Goal: Information Seeking & Learning: Learn about a topic

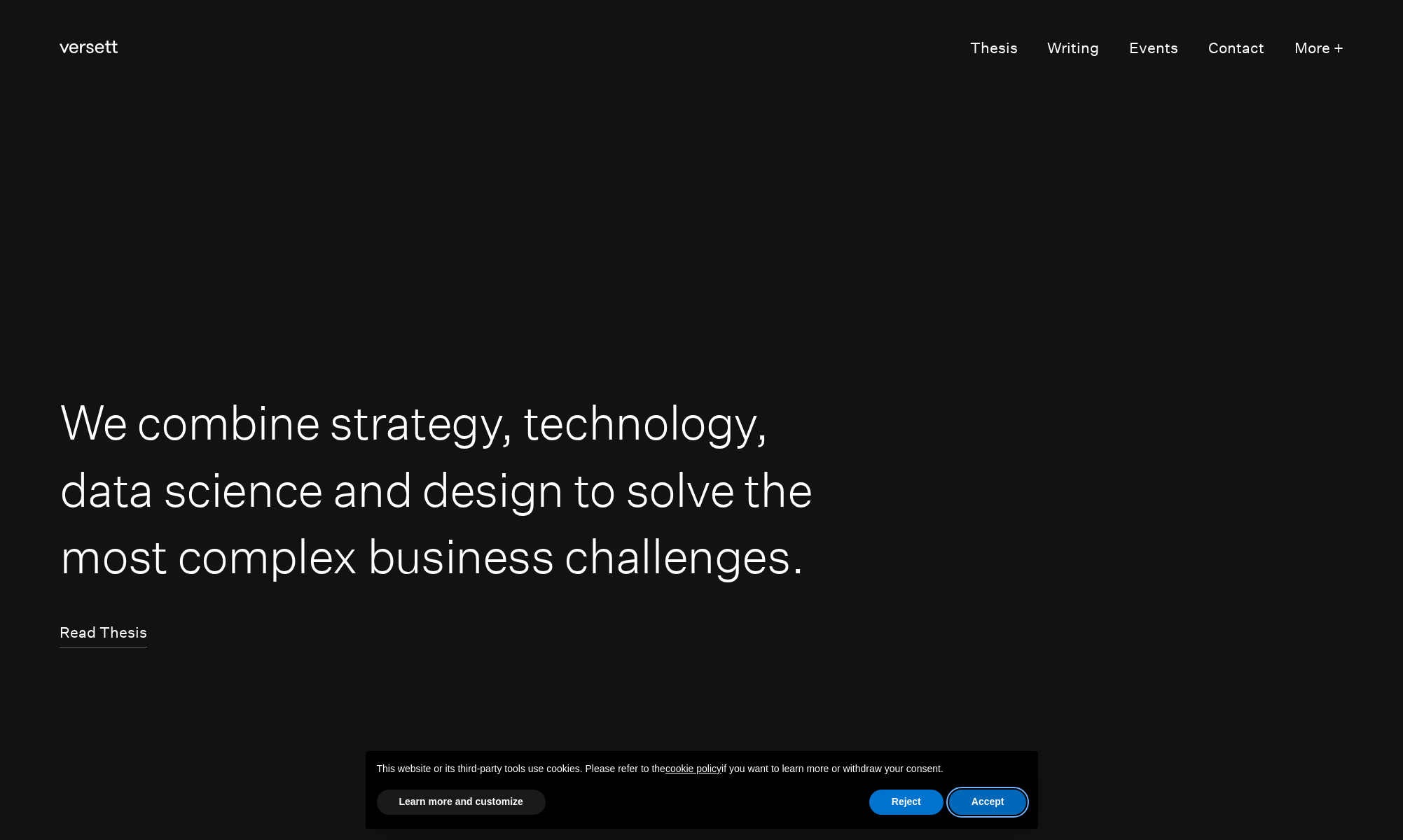
click at [987, 792] on button "Accept" at bounding box center [988, 802] width 78 height 25
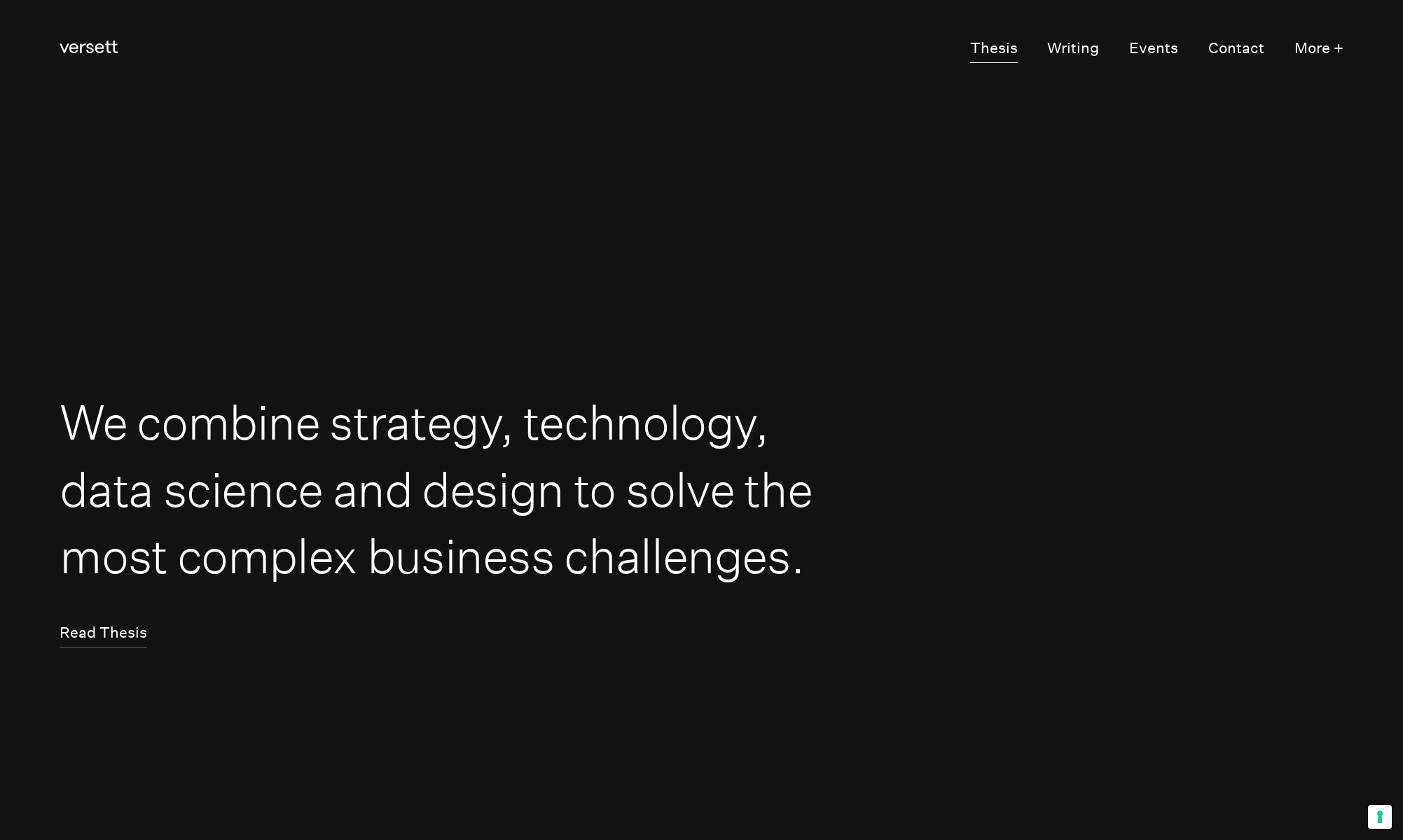
click at [1004, 40] on link "Thesis" at bounding box center [994, 49] width 48 height 28
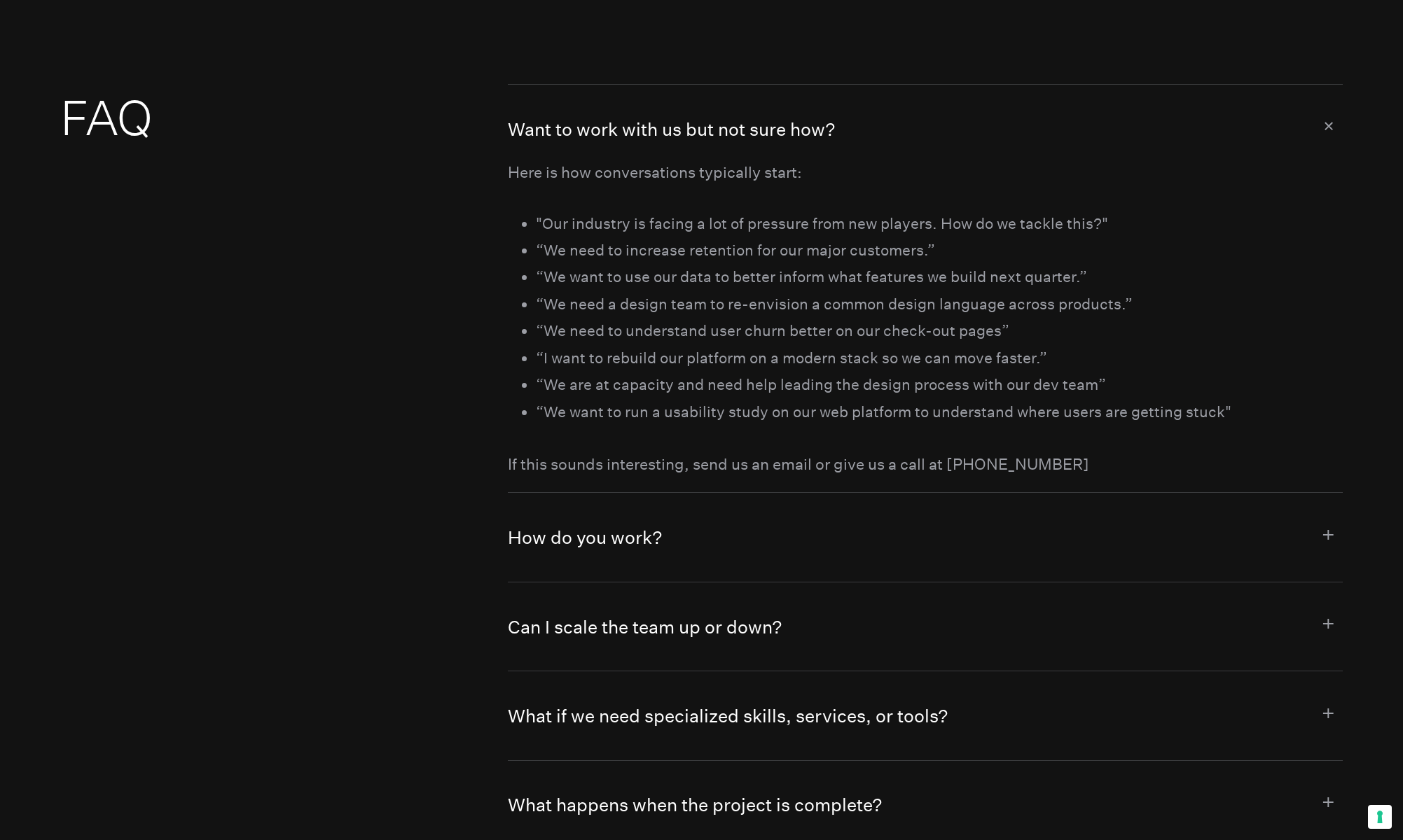
scroll to position [7895, 0]
click at [839, 540] on button "How do you work?" at bounding box center [925, 536] width 835 height 89
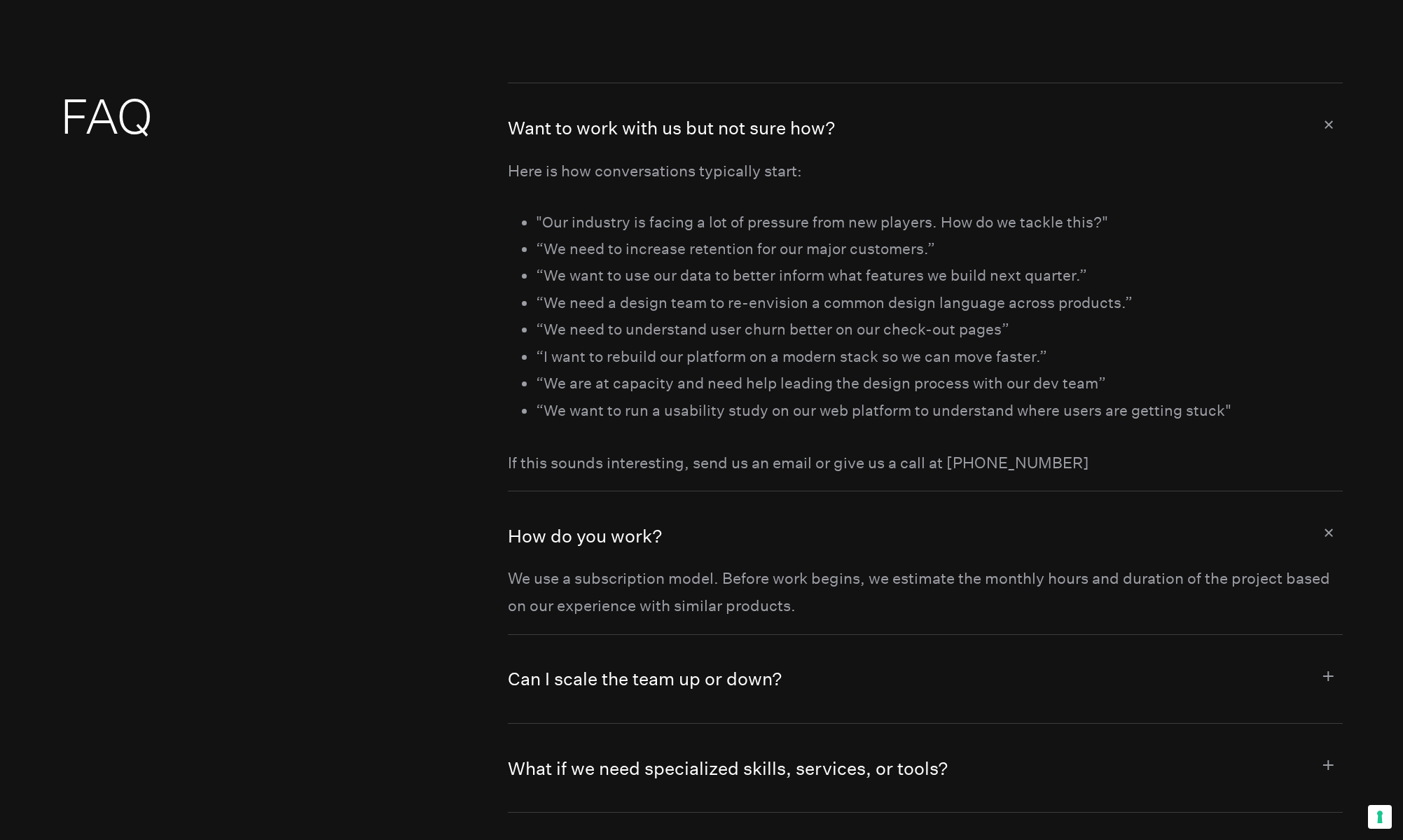
click at [846, 528] on button "How do you work?" at bounding box center [925, 528] width 835 height 73
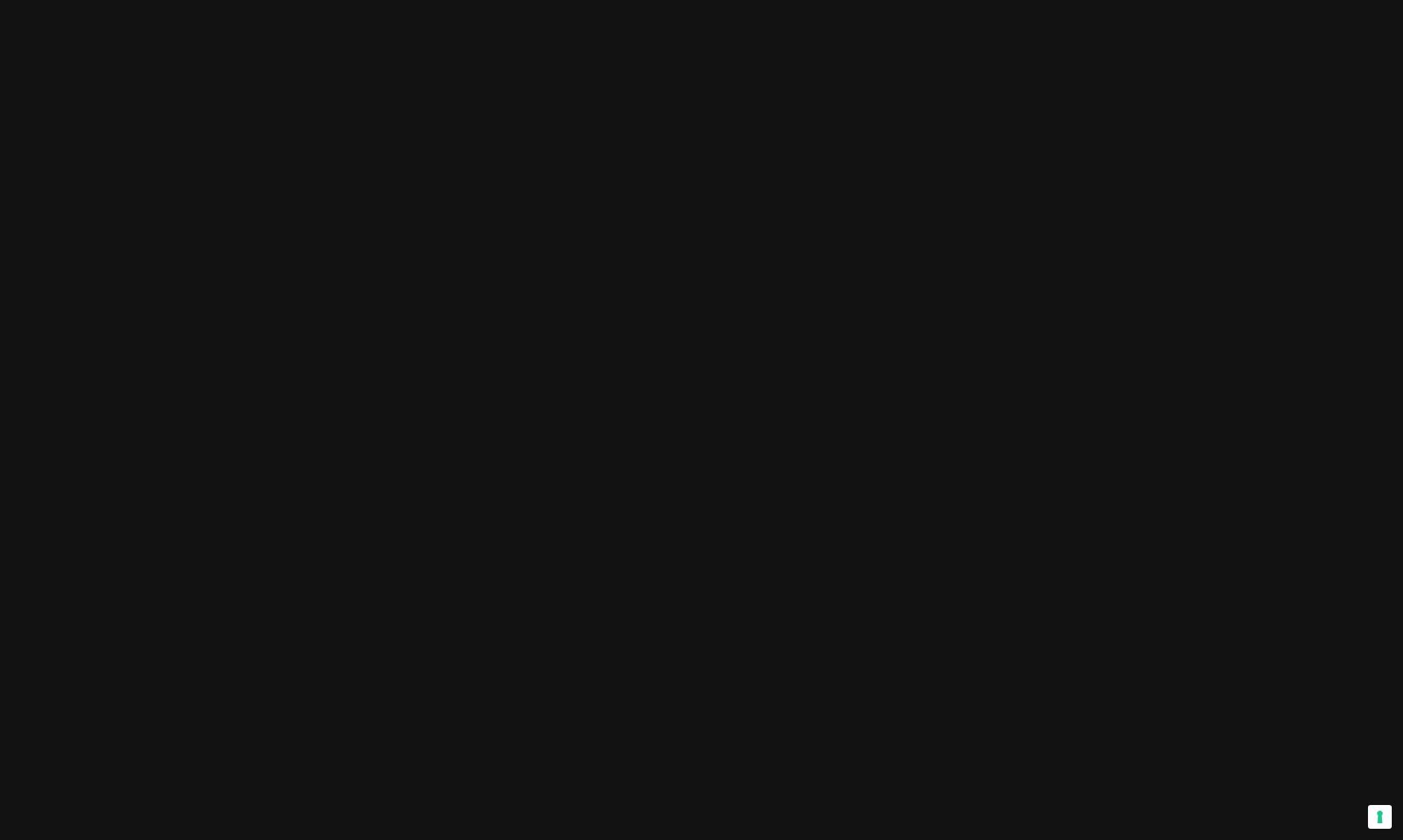
scroll to position [0, 0]
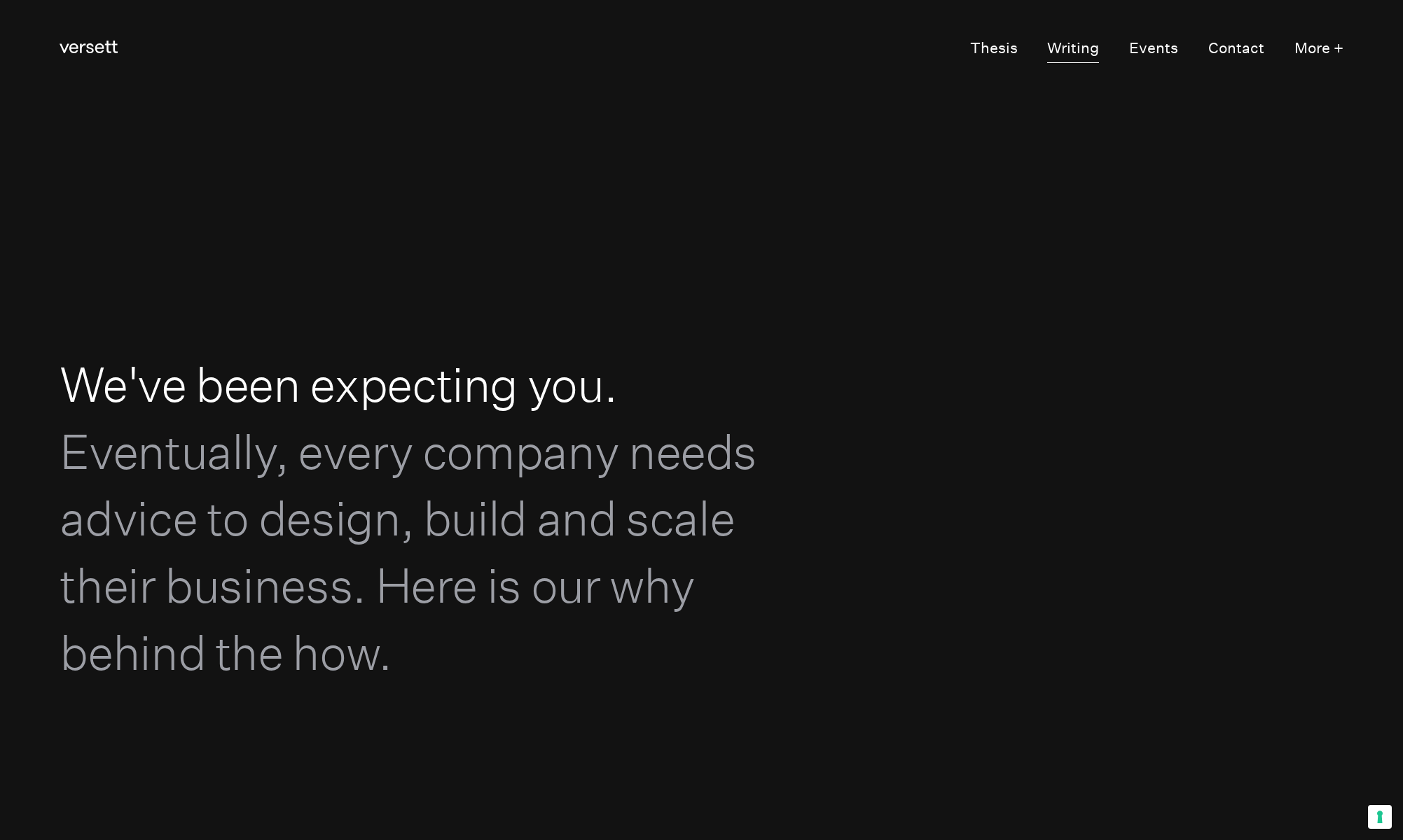
click at [1082, 51] on link "Writing" at bounding box center [1073, 49] width 52 height 28
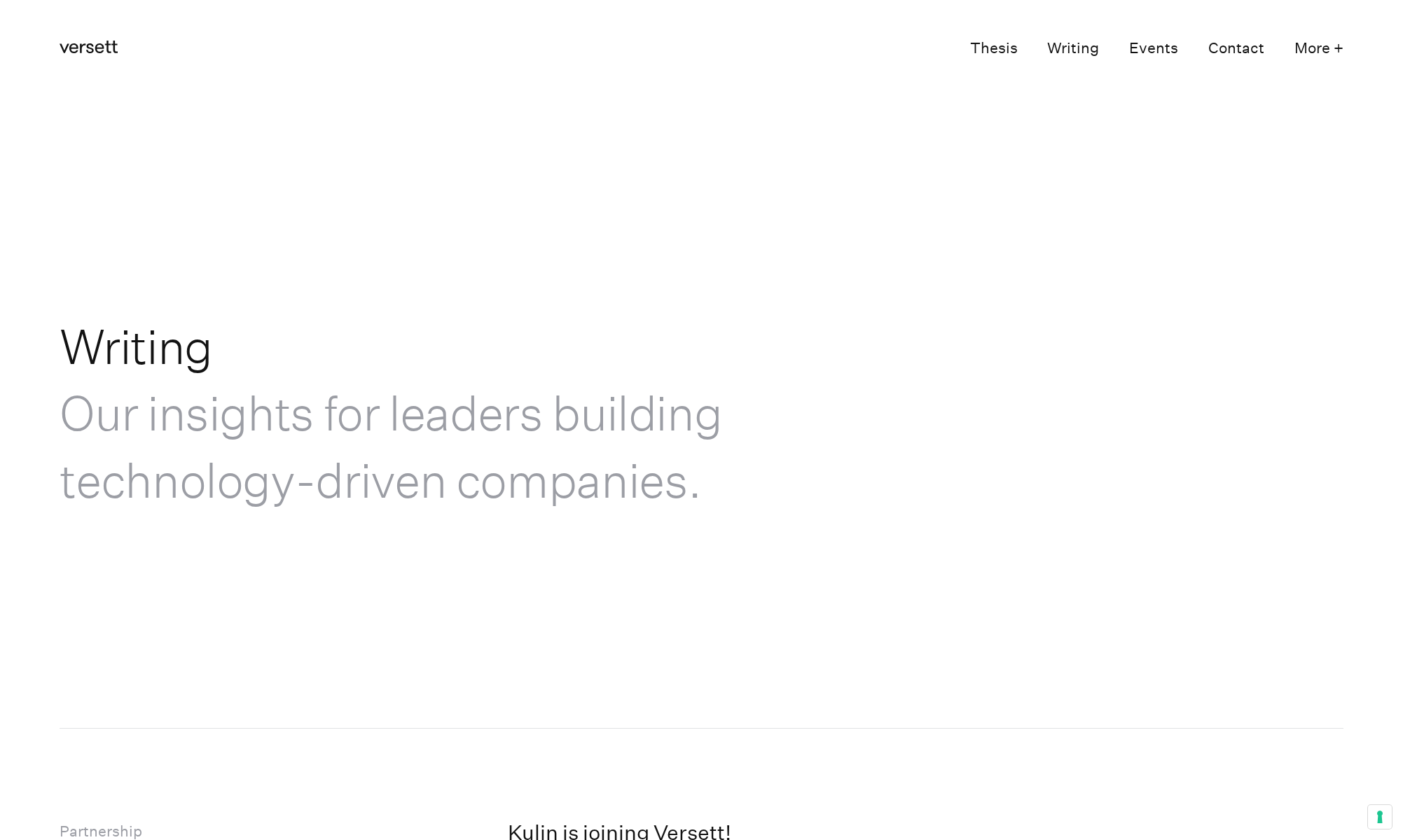
click at [1133, 55] on link "Events" at bounding box center [1154, 49] width 49 height 28
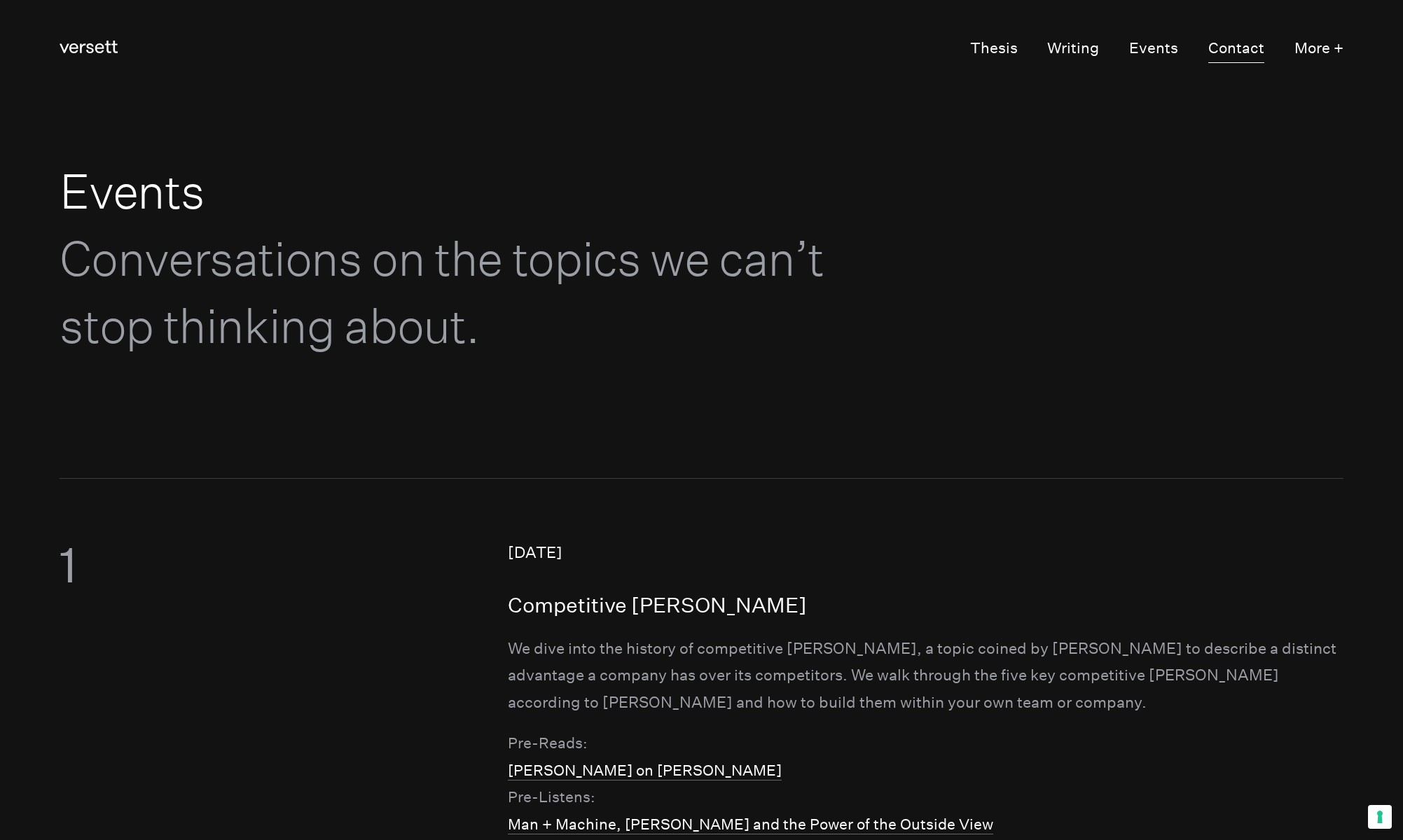
click at [1255, 60] on link "Contact" at bounding box center [1236, 49] width 56 height 28
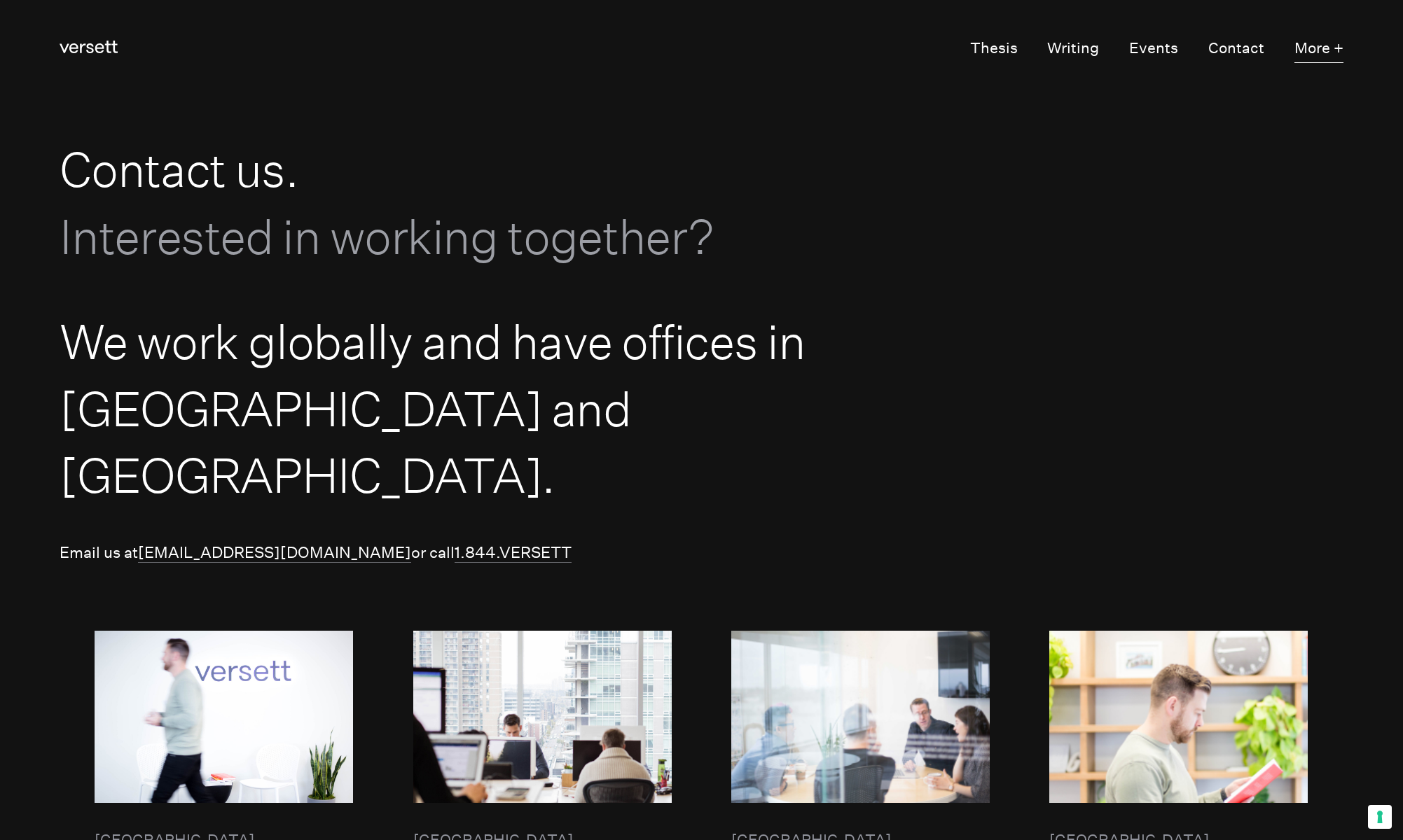
click at [1331, 56] on button "More +" at bounding box center [1319, 49] width 49 height 28
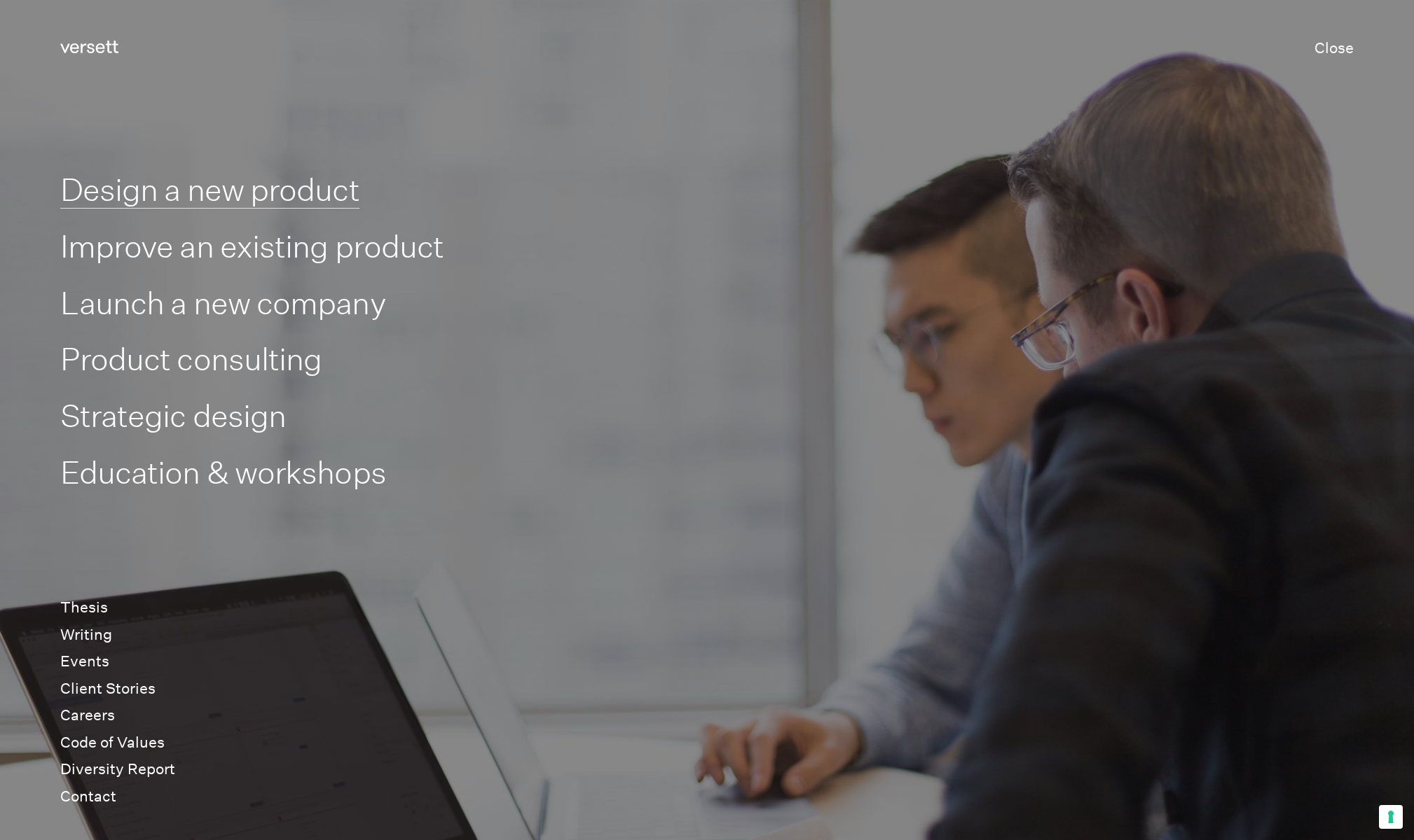
click at [250, 200] on link "Design a new product" at bounding box center [210, 189] width 300 height 38
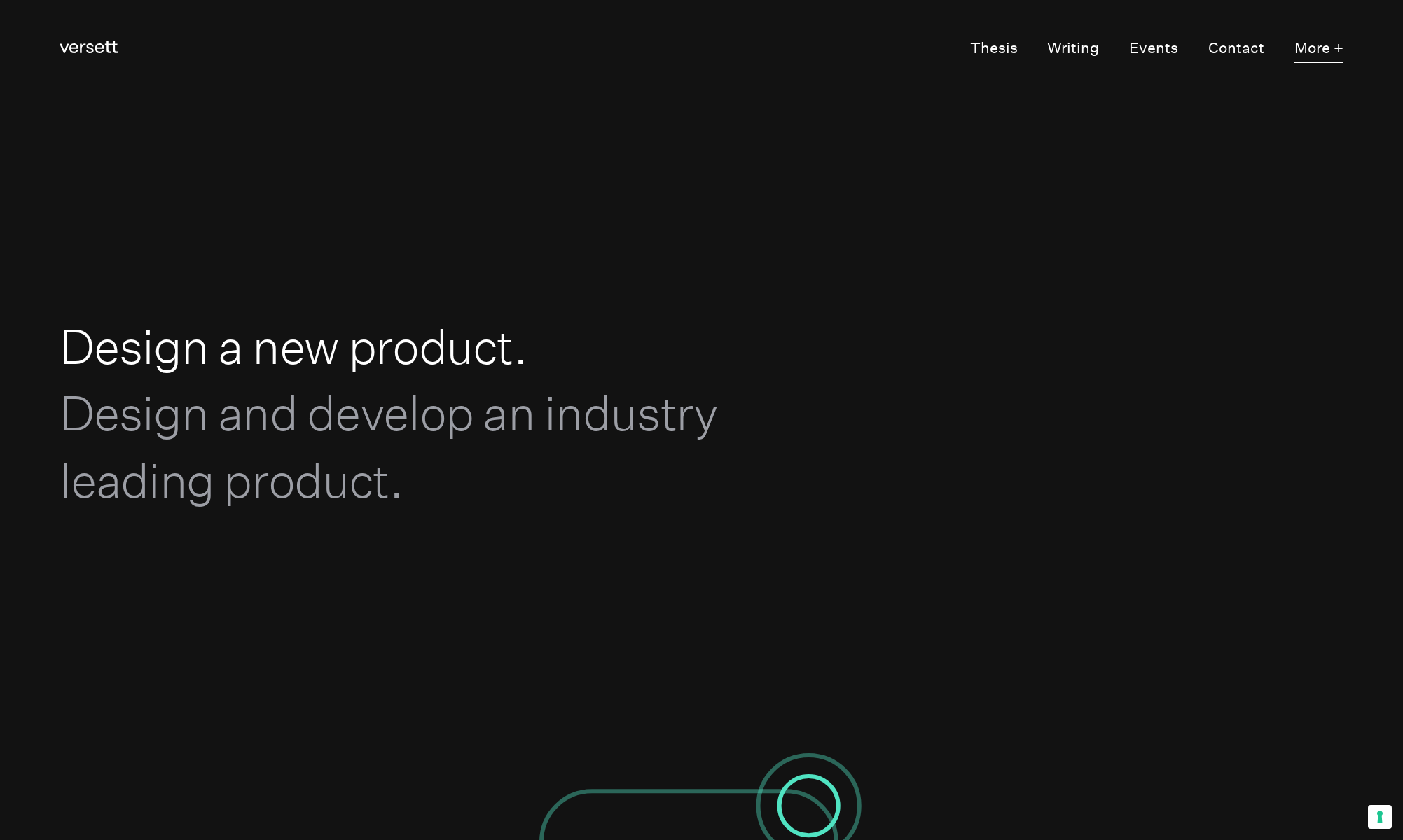
click at [1312, 58] on button "More +" at bounding box center [1319, 49] width 49 height 28
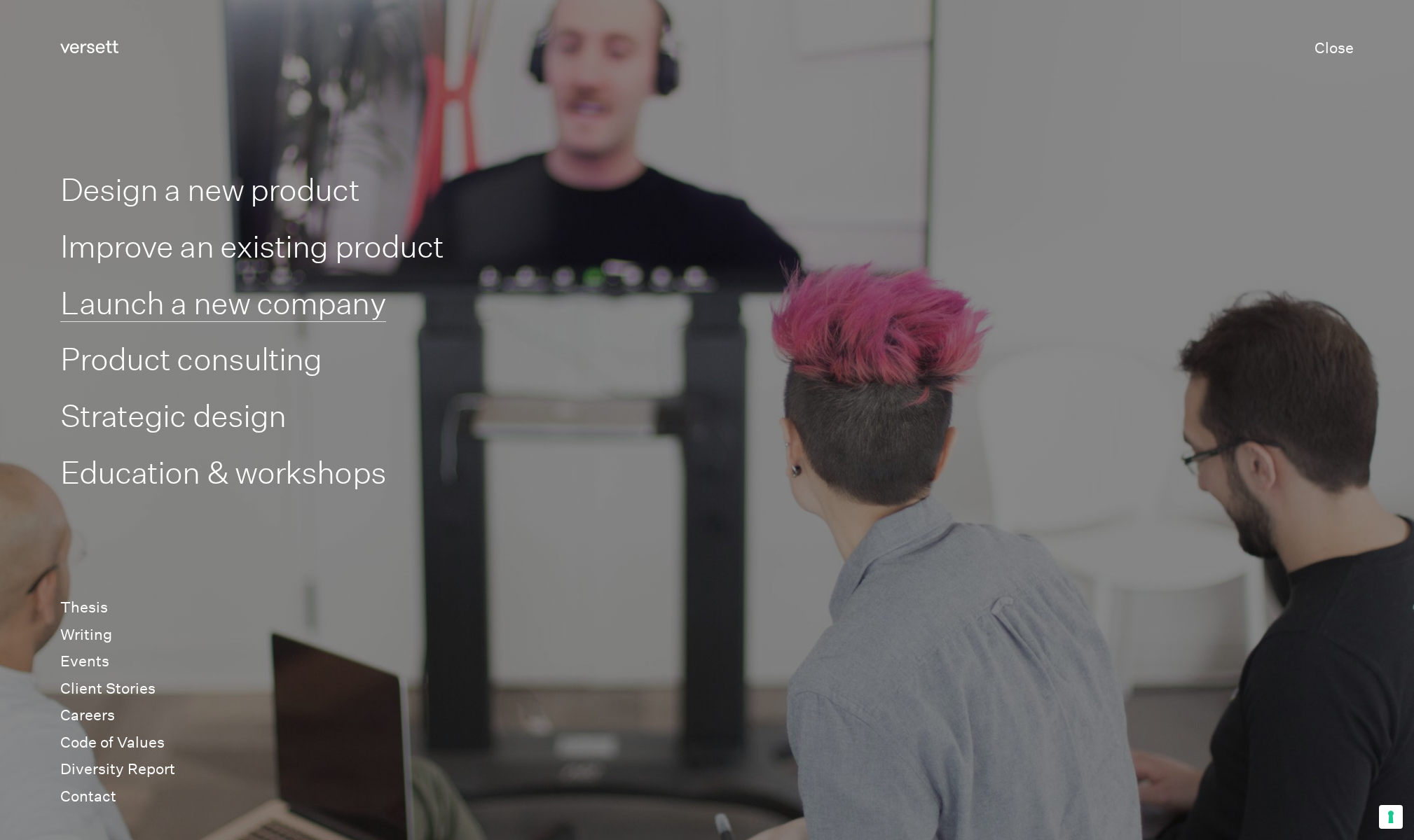
click at [277, 305] on link "Launch a new company" at bounding box center [223, 303] width 326 height 38
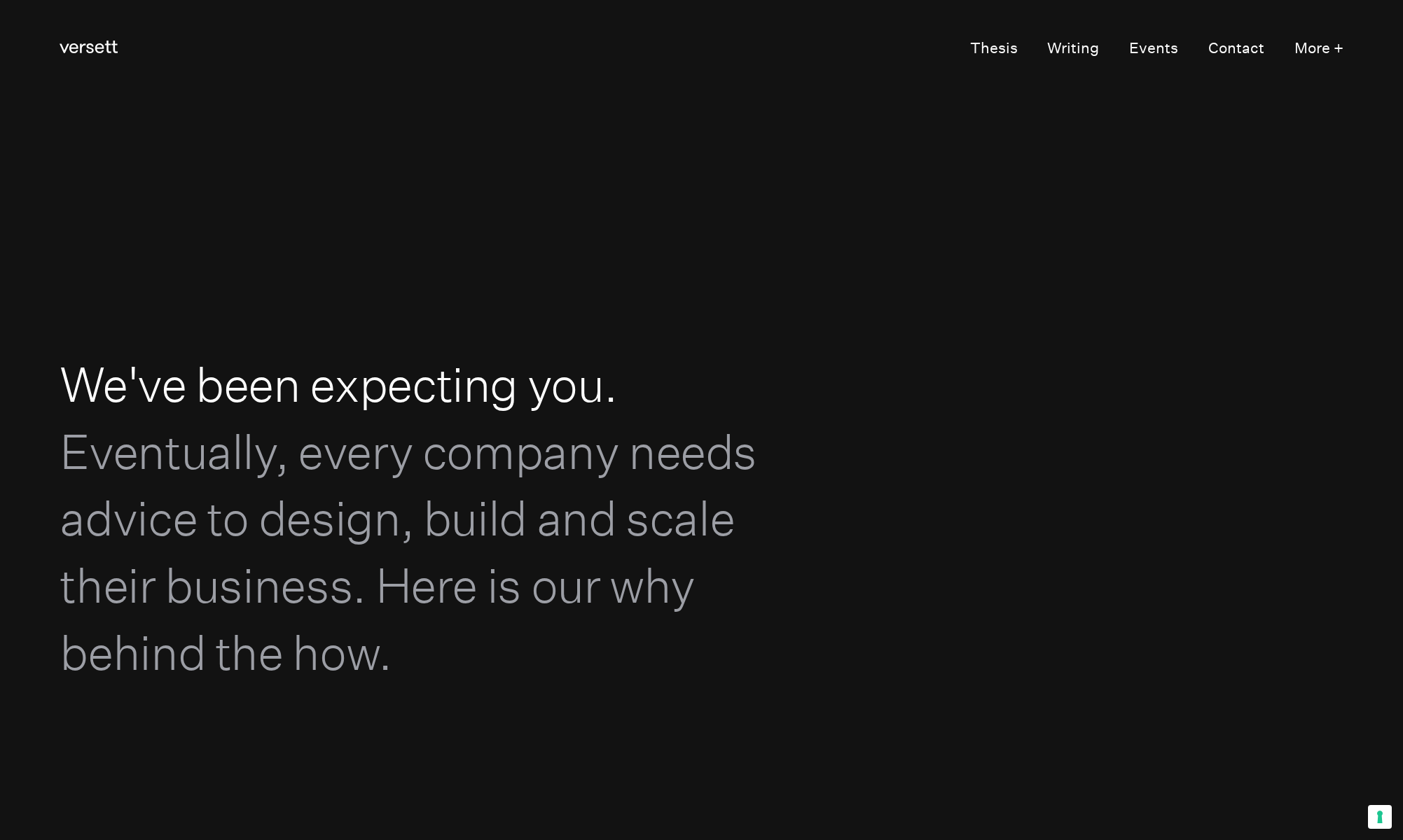
click at [1048, 165] on section "We've been expecting you. Eventually, every company needs advice to design, bui…" at bounding box center [701, 518] width 1403 height 840
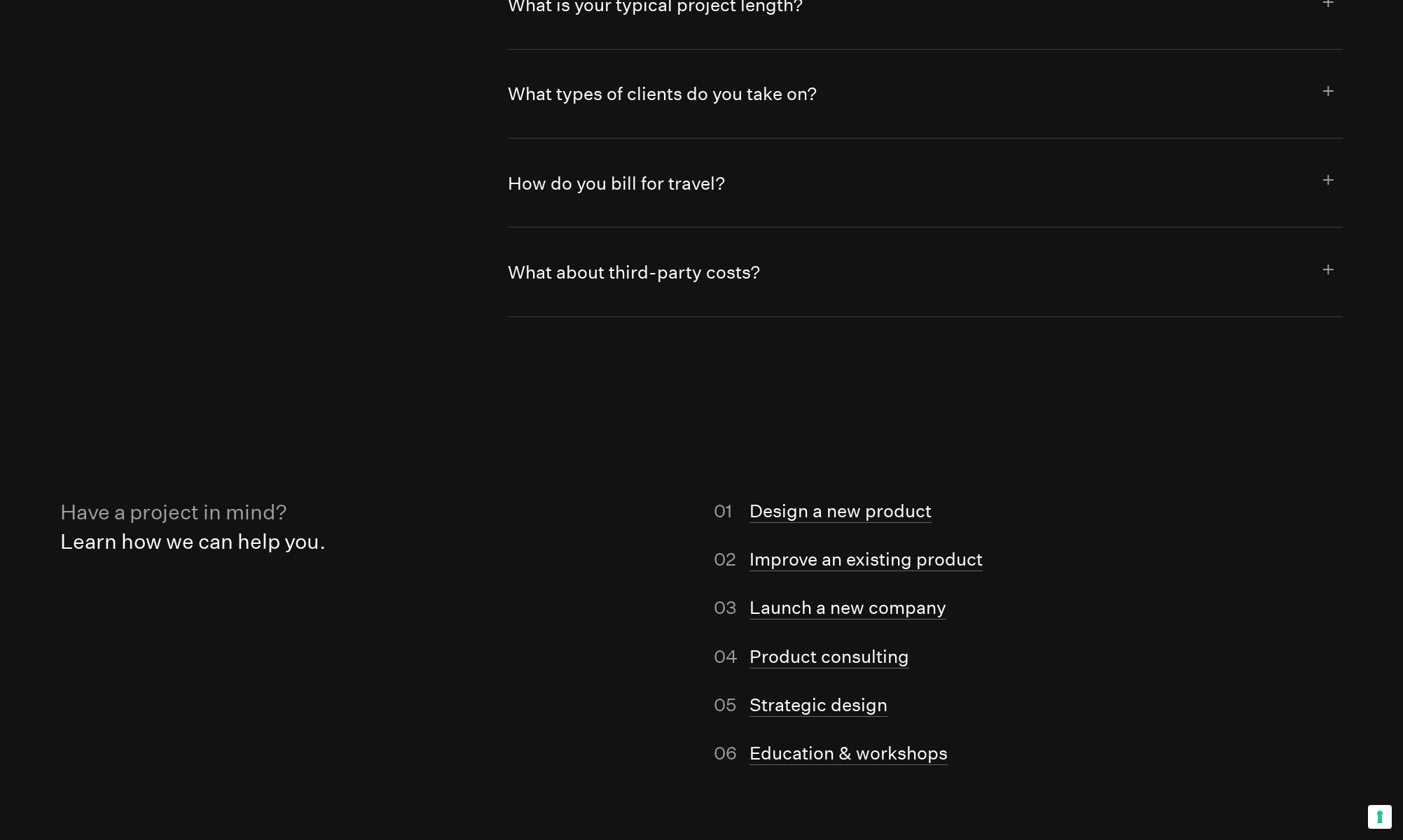
scroll to position [9304, 0]
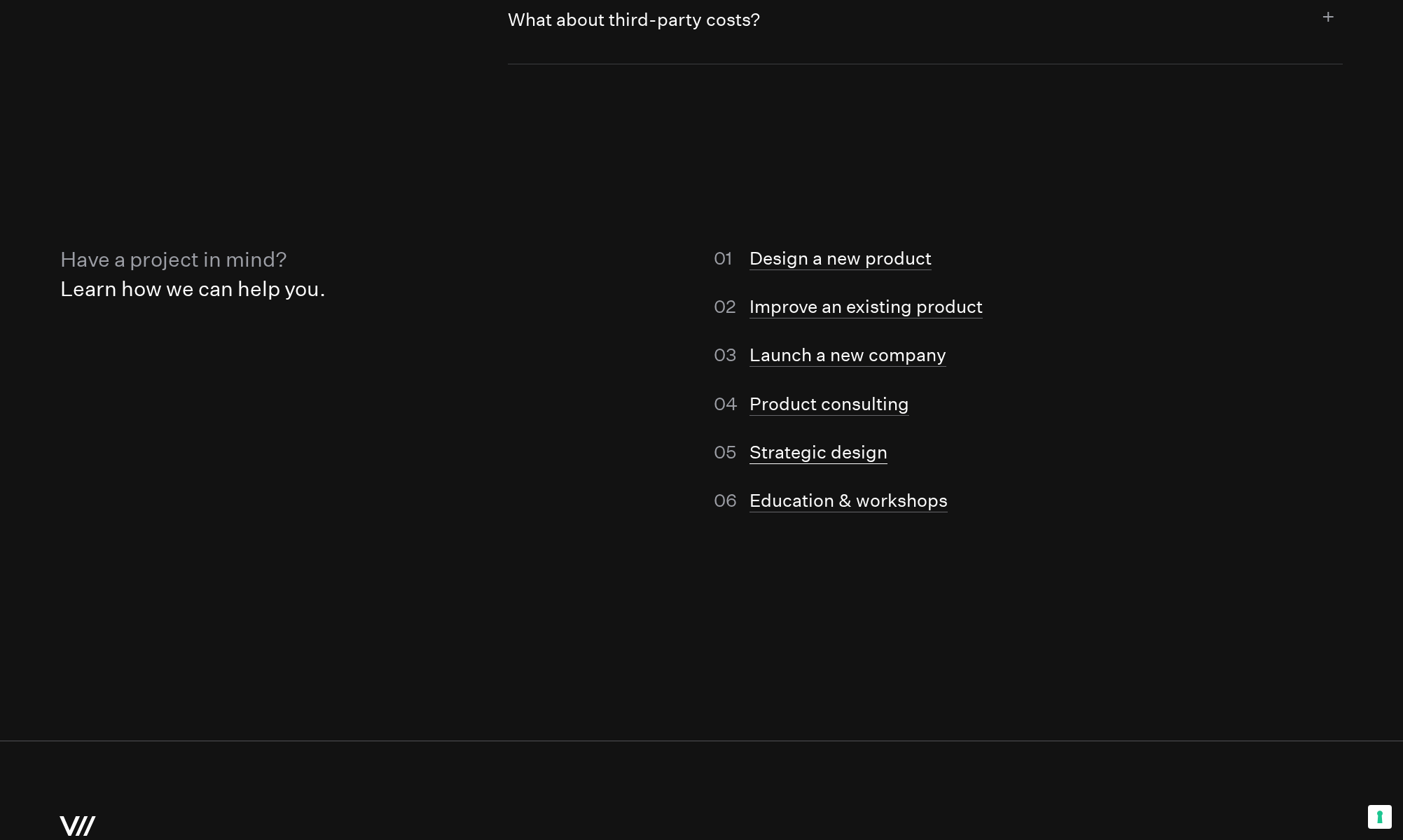
click at [801, 441] on link "Strategic design" at bounding box center [819, 452] width 138 height 24
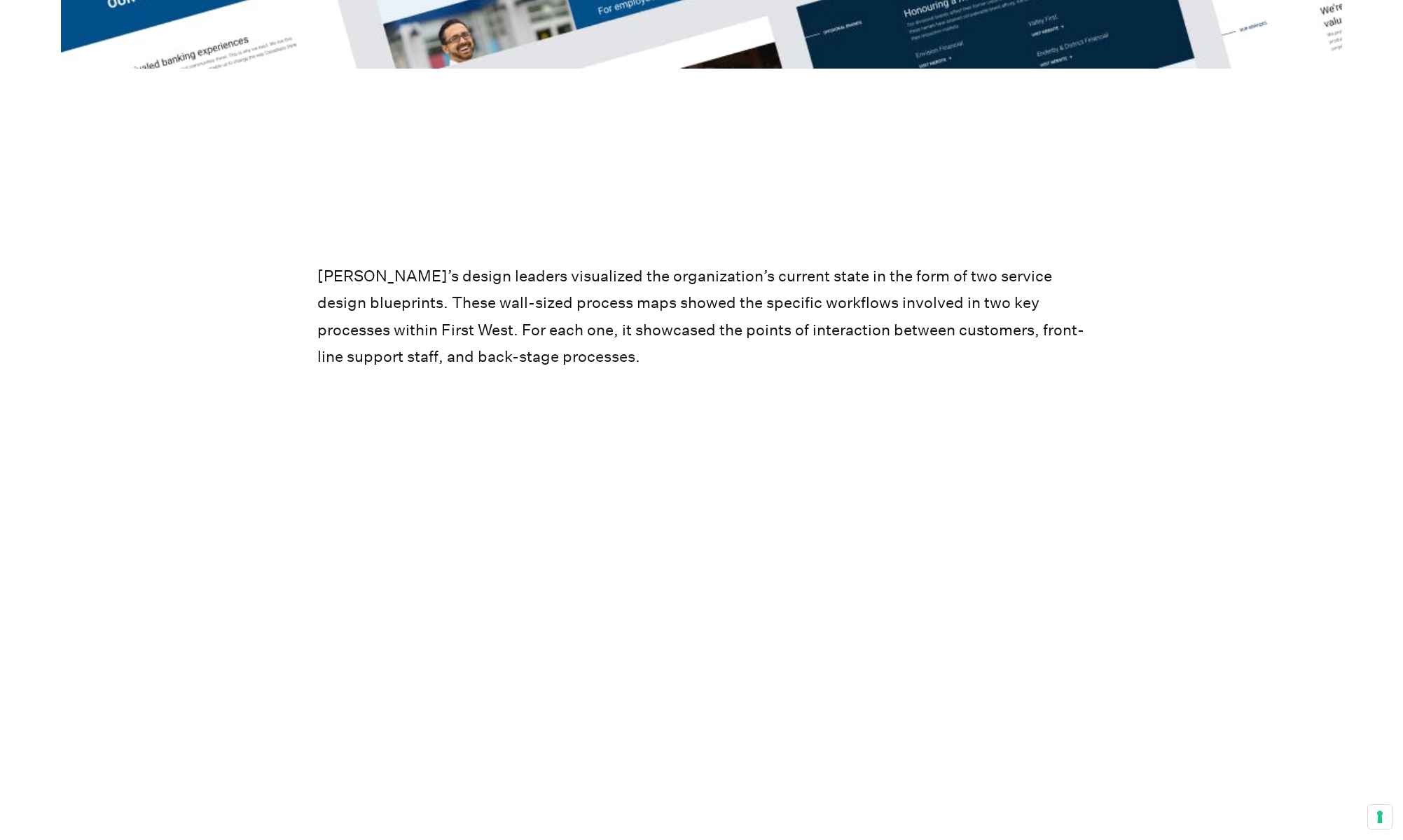
scroll to position [7004, 0]
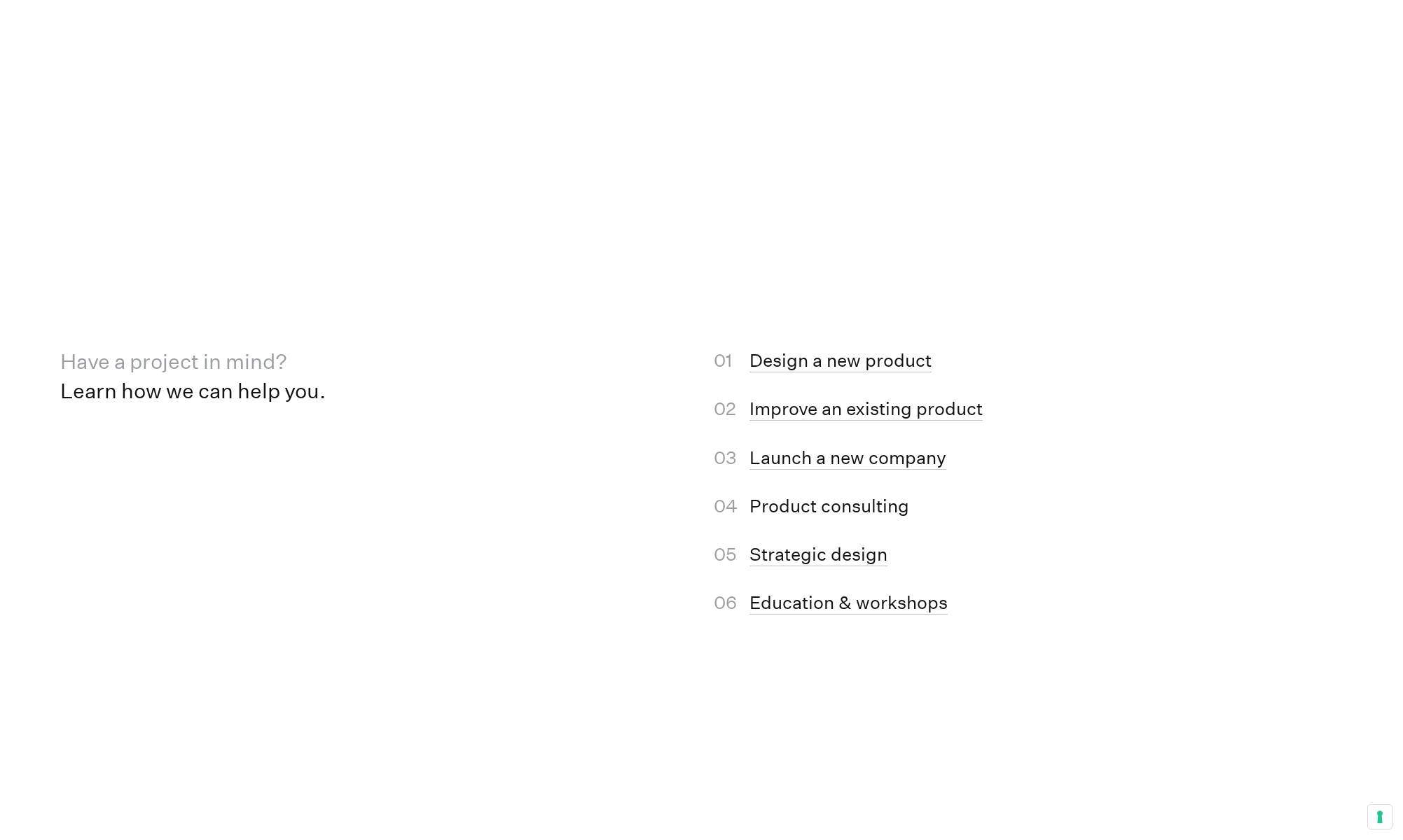
click at [813, 510] on link "Product consulting" at bounding box center [830, 507] width 160 height 24
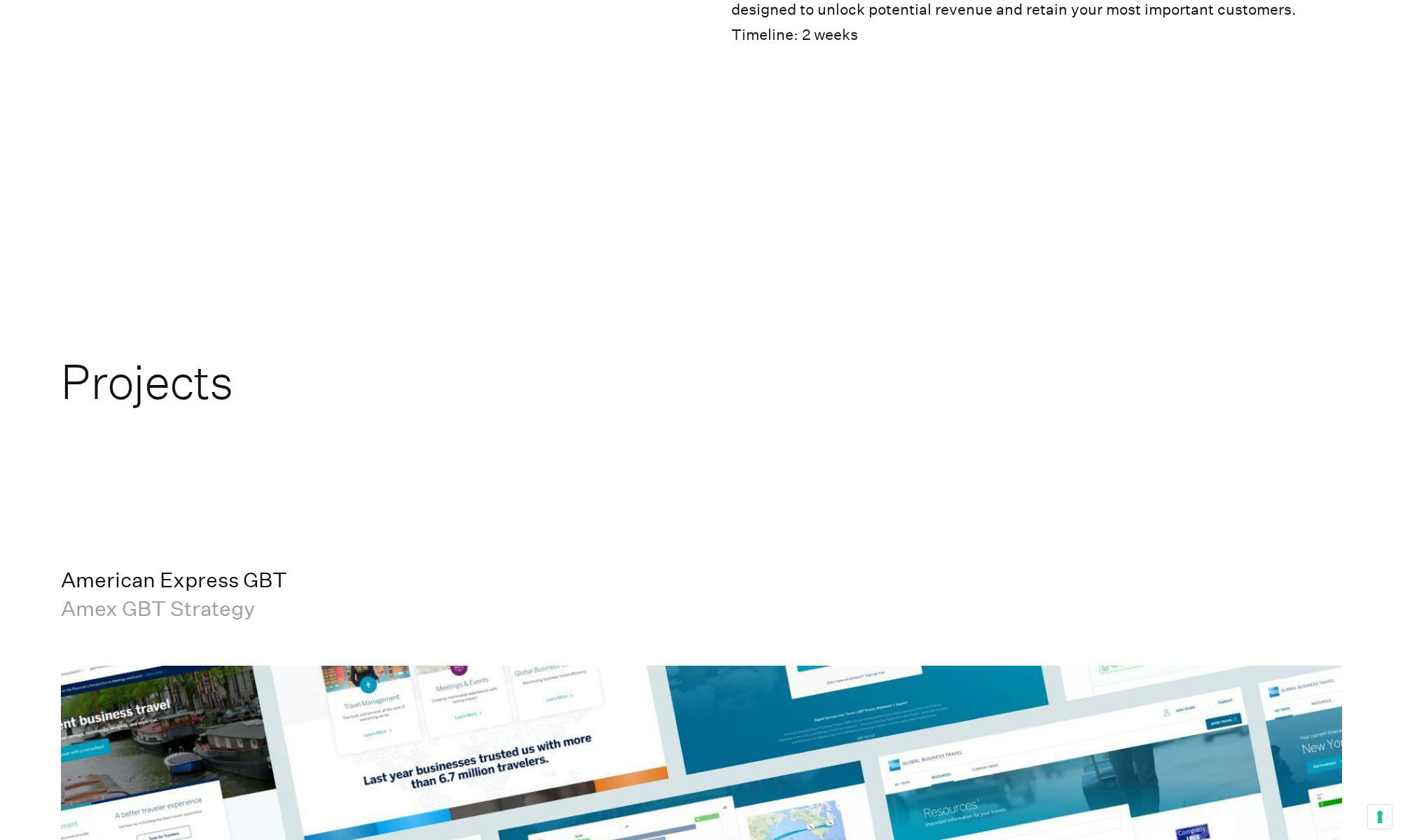
scroll to position [3198, 0]
